Goal: Navigation & Orientation: Go to known website

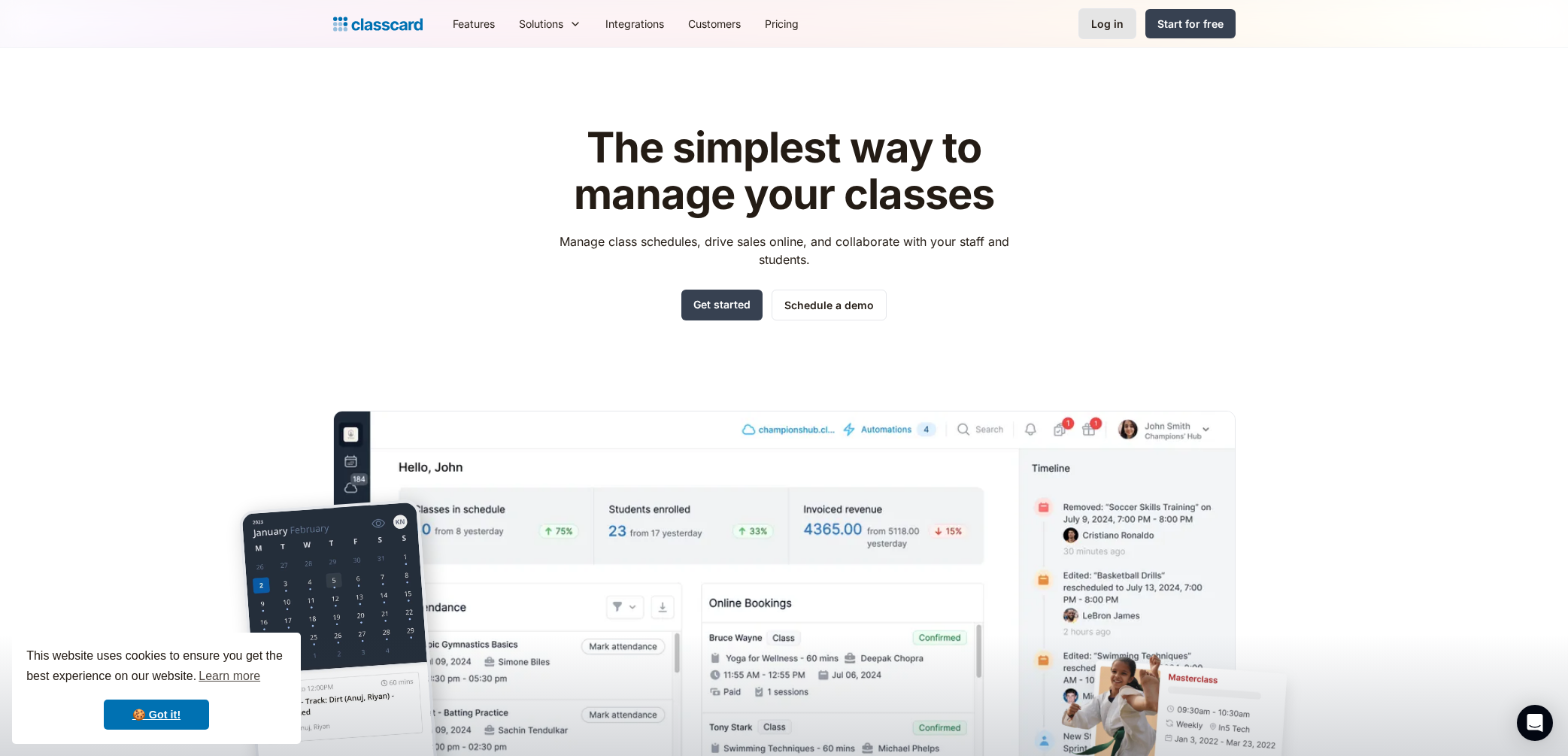
click at [1108, 20] on div "Log in" at bounding box center [1107, 23] width 33 height 15
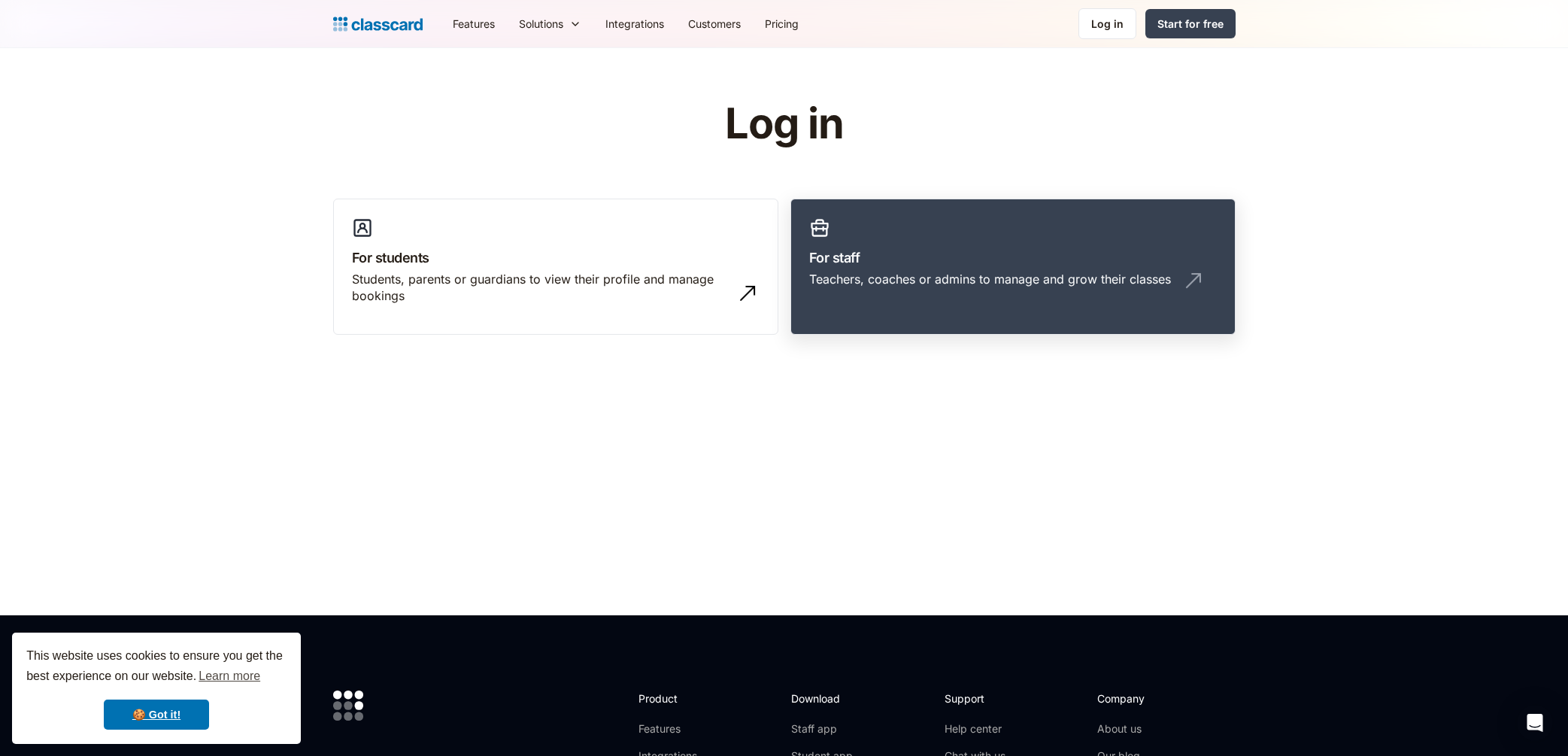
click at [983, 250] on h3 "For staff" at bounding box center [1013, 257] width 407 height 20
drag, startPoint x: 983, startPoint y: 250, endPoint x: 1001, endPoint y: 247, distance: 18.2
click at [983, 250] on h3 "For staff" at bounding box center [1013, 257] width 407 height 20
